Goal: Find specific page/section: Find specific page/section

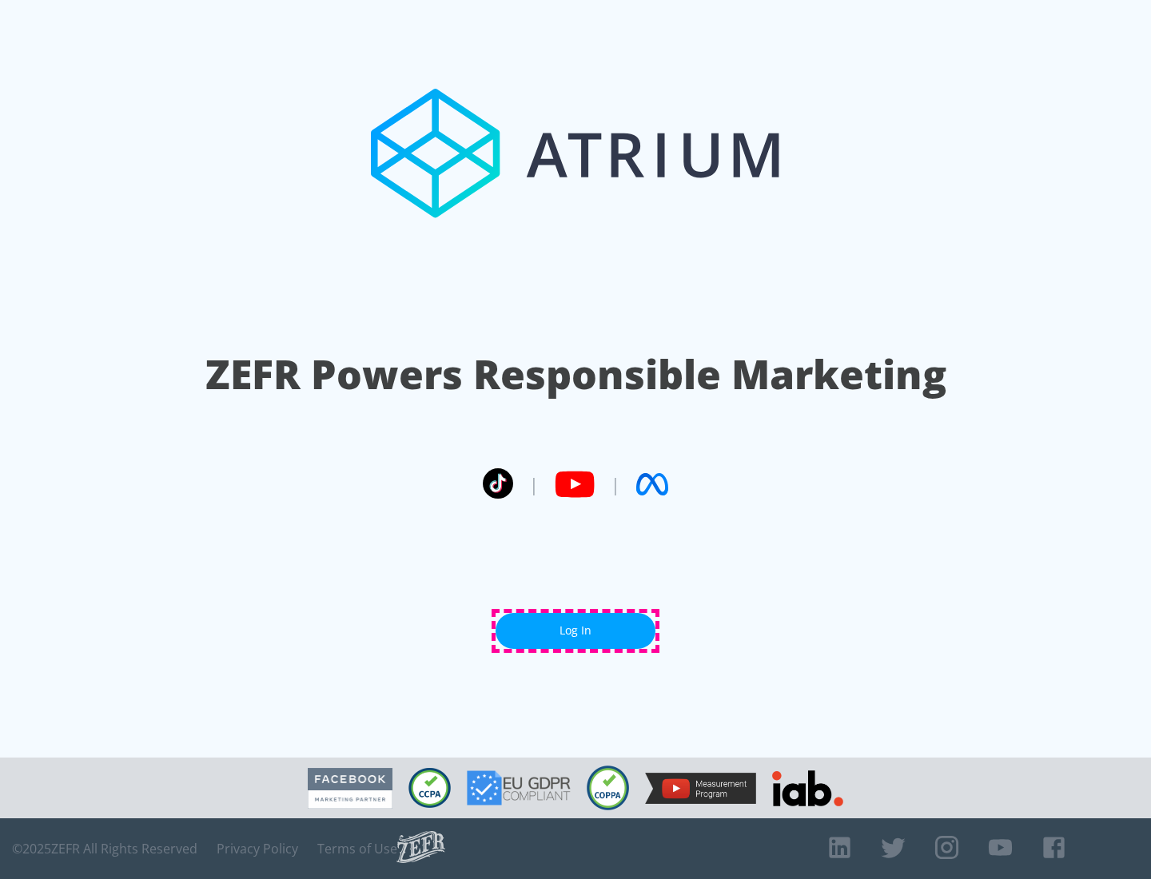
click at [576, 631] on link "Log In" at bounding box center [576, 631] width 160 height 36
